Goal: Transaction & Acquisition: Download file/media

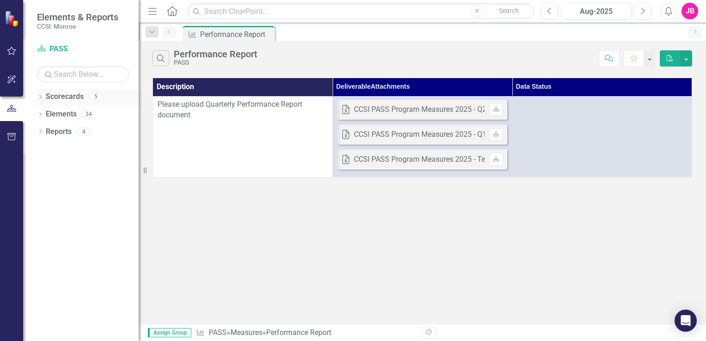
click at [46, 97] on link "Scorecards" at bounding box center [65, 96] width 38 height 11
click at [40, 95] on icon "Dropdown" at bounding box center [40, 97] width 6 height 5
click at [75, 113] on link "Coordinated Care Services Inc." at bounding box center [95, 114] width 88 height 11
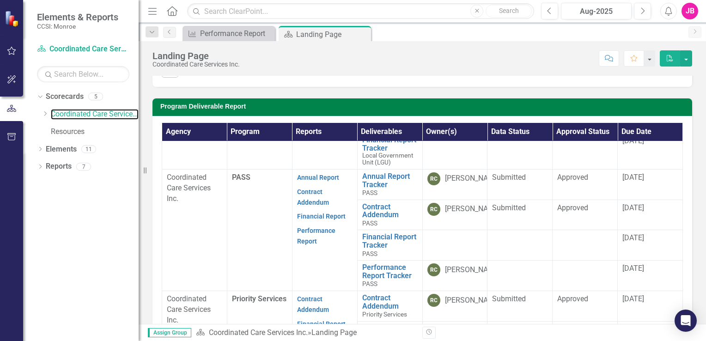
scroll to position [83, 0]
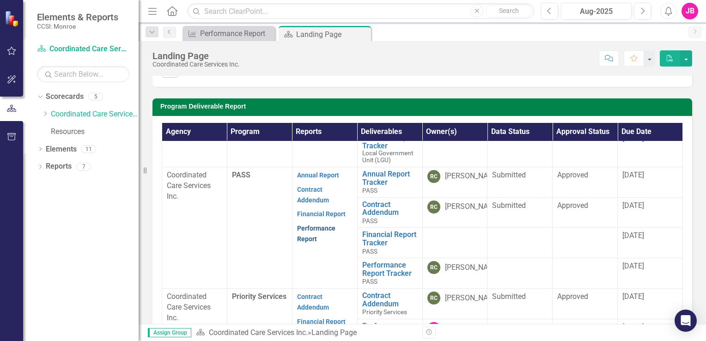
click at [302, 235] on link "Performance Report" at bounding box center [316, 234] width 38 height 18
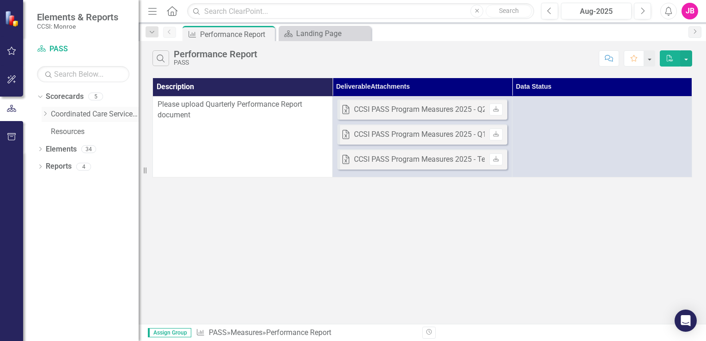
click at [78, 111] on link "Coordinated Care Services Inc." at bounding box center [95, 114] width 88 height 11
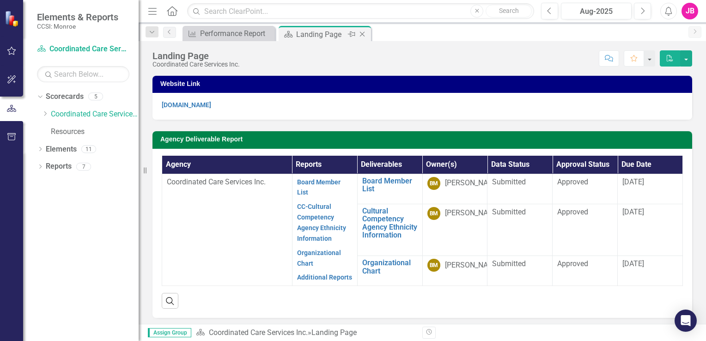
click at [315, 36] on div "Landing Page" at bounding box center [320, 35] width 49 height 12
click at [216, 36] on div "Performance Report" at bounding box center [230, 34] width 61 height 12
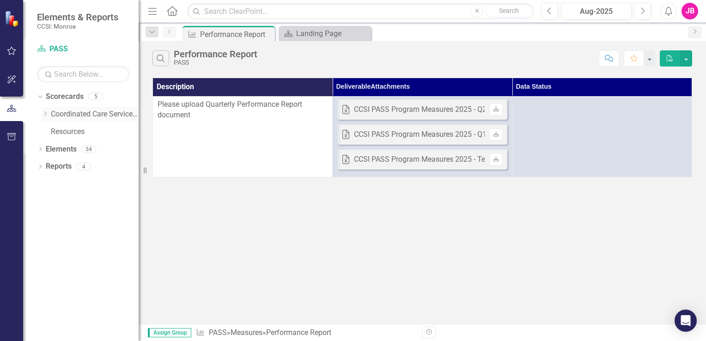
click at [93, 113] on link "Coordinated Care Services Inc." at bounding box center [95, 114] width 88 height 11
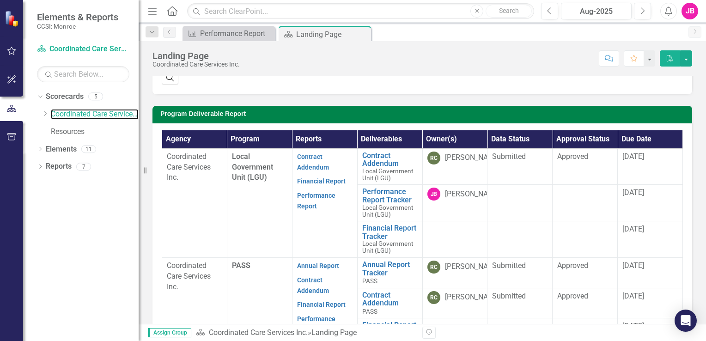
scroll to position [231, 0]
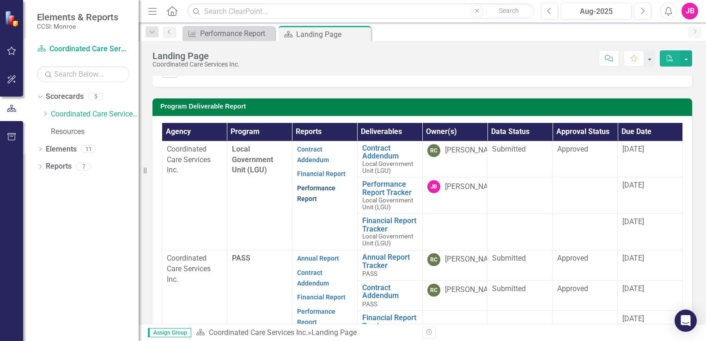
click at [311, 189] on link "Performance Report" at bounding box center [316, 193] width 38 height 18
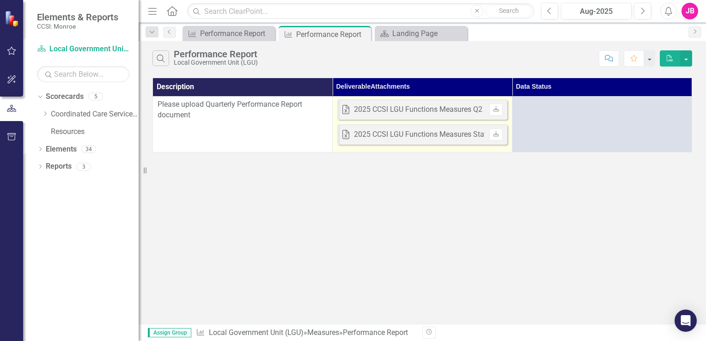
click at [437, 134] on div "2025 CCSI LGU Functions Measures Status Report Template v2025_05_29.xlsx" at bounding box center [482, 134] width 256 height 11
click at [495, 135] on icon "Download" at bounding box center [496, 135] width 7 height 6
